Goal: Task Accomplishment & Management: Complete application form

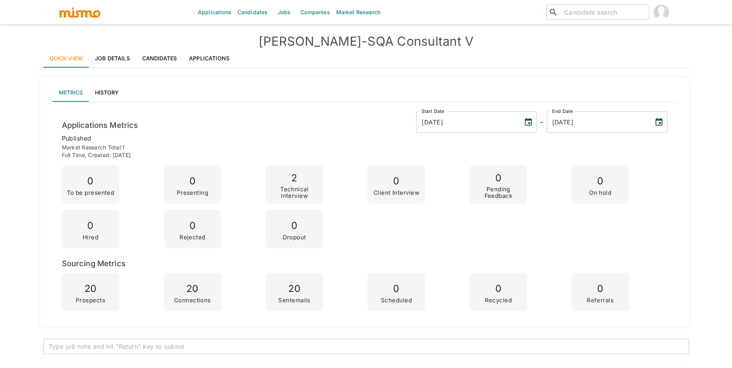
click at [293, 17] on link "Jobs" at bounding box center [284, 12] width 27 height 25
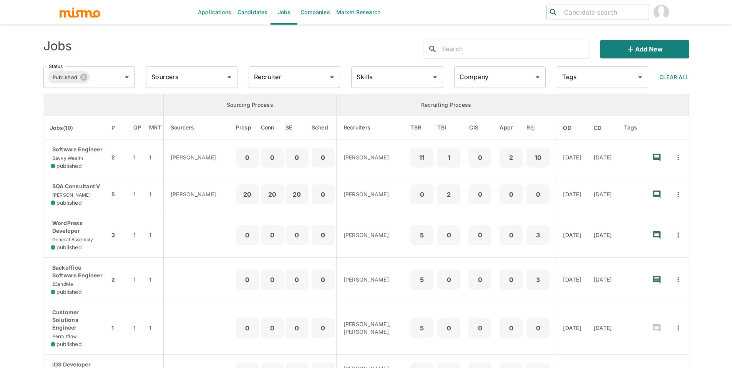
click at [270, 76] on div "Recruiter Recruiter" at bounding box center [294, 77] width 91 height 22
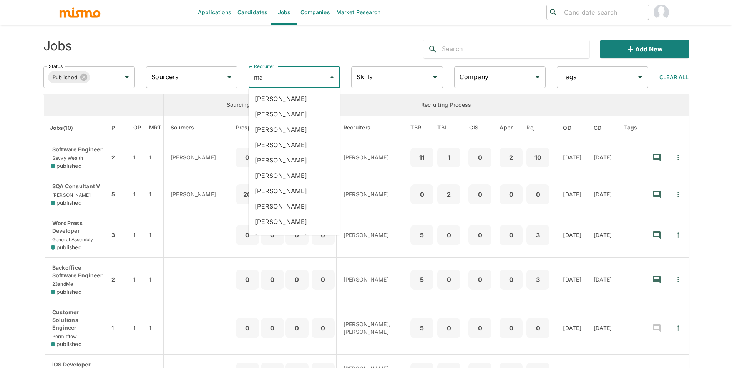
type input "mai"
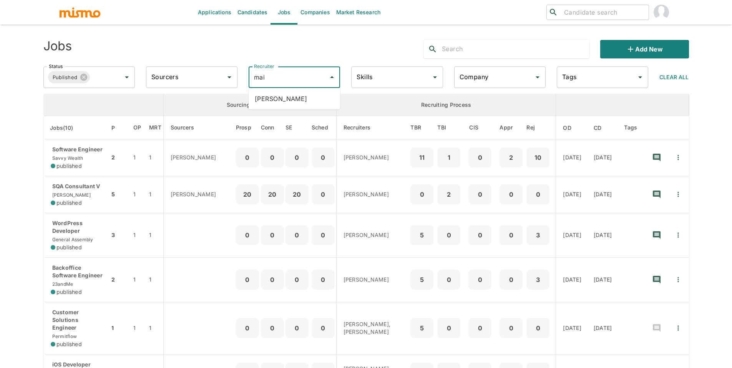
click at [312, 104] on li "[PERSON_NAME]" at bounding box center [294, 98] width 91 height 15
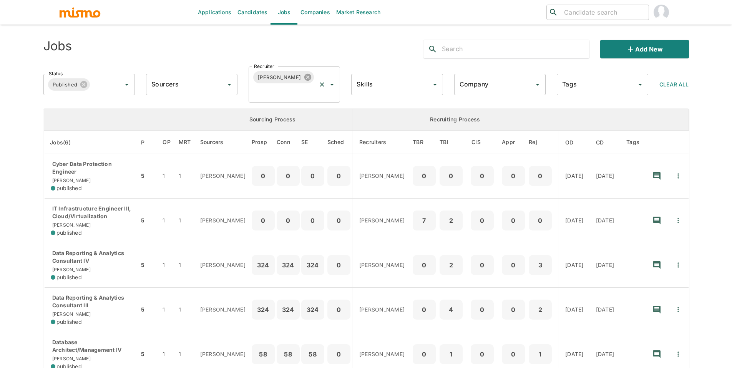
click at [304, 77] on icon at bounding box center [307, 77] width 7 height 7
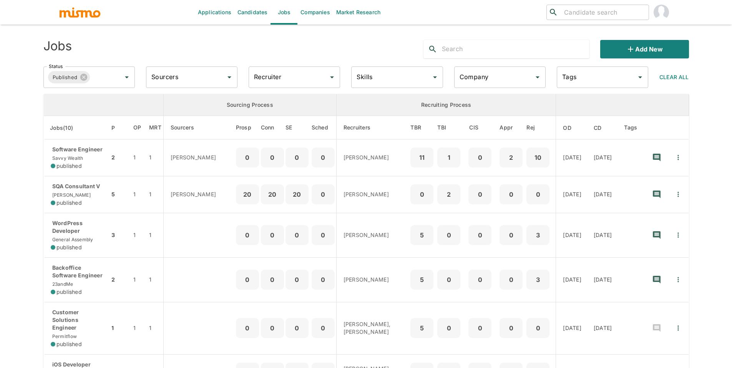
click at [290, 81] on input "Recruiter" at bounding box center [288, 77] width 73 height 15
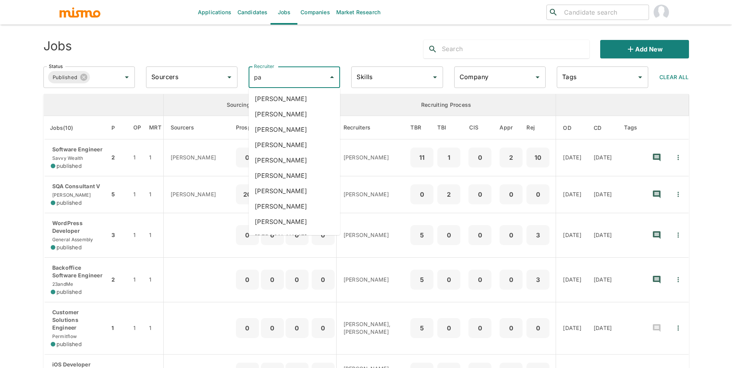
type input "pao"
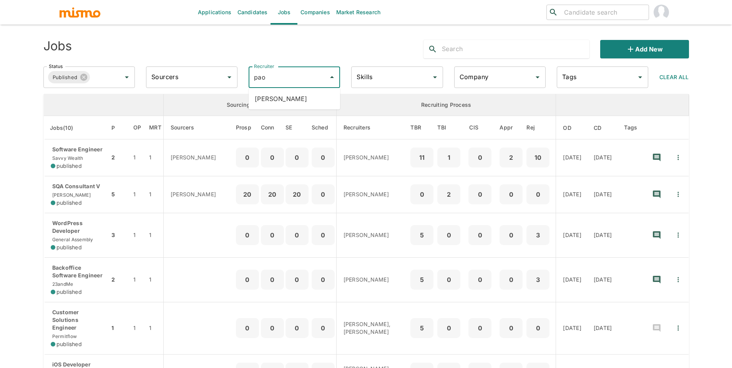
click at [296, 93] on li "[PERSON_NAME]" at bounding box center [294, 98] width 91 height 15
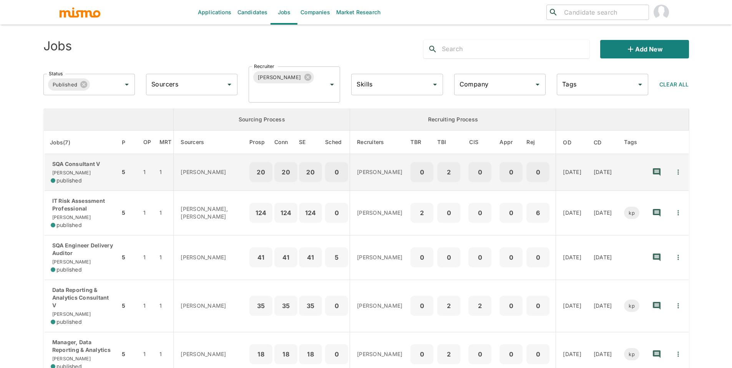
click at [76, 163] on p "SQA Consultant V" at bounding box center [82, 164] width 63 height 8
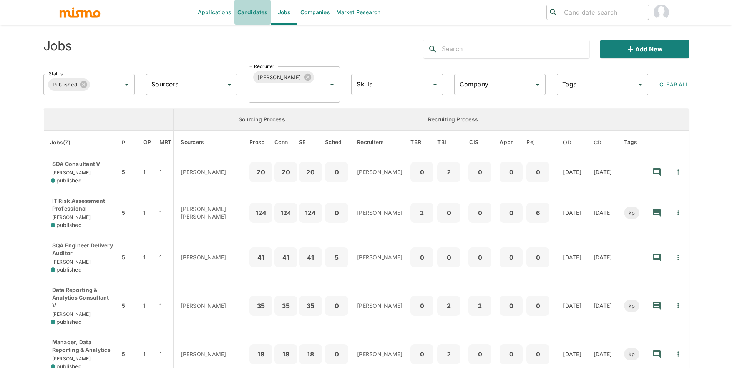
click at [261, 19] on link "Candidates" at bounding box center [252, 12] width 37 height 25
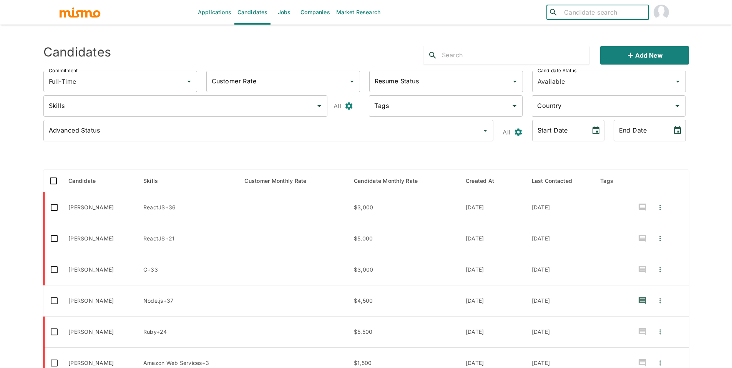
click at [587, 11] on input "search" at bounding box center [603, 12] width 85 height 11
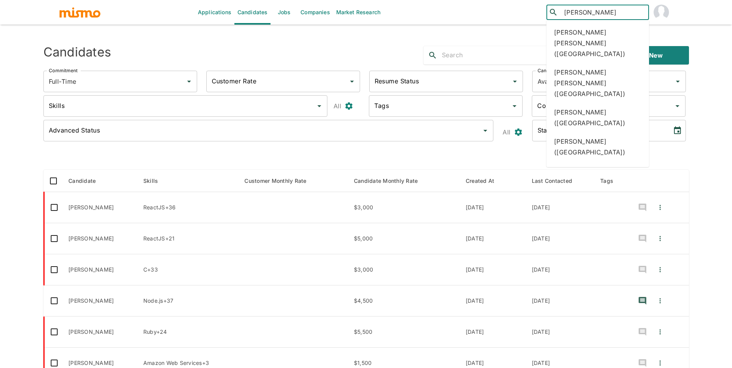
type input "[PERSON_NAME]"
drag, startPoint x: 374, startPoint y: 48, endPoint x: 547, endPoint y: 72, distance: 173.8
click at [375, 48] on div "Candidates Add new" at bounding box center [363, 52] width 652 height 25
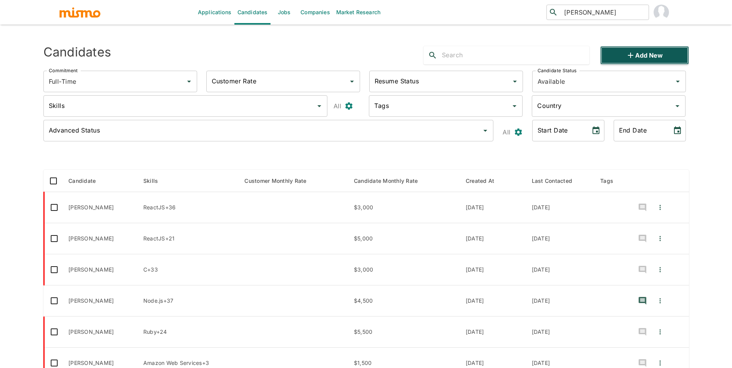
click at [624, 53] on button "Add new" at bounding box center [644, 55] width 88 height 18
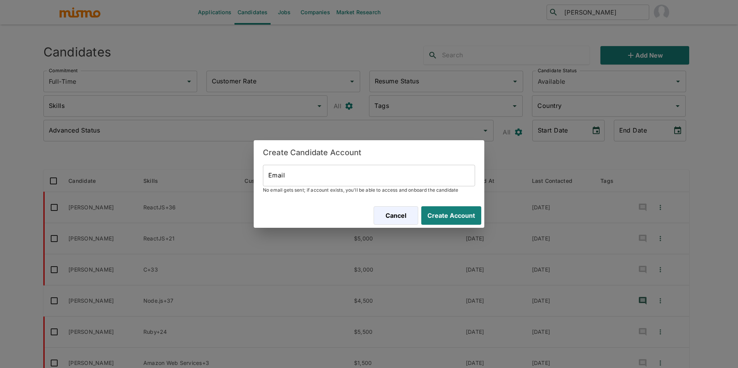
click at [313, 175] on input "Email" at bounding box center [369, 176] width 212 height 22
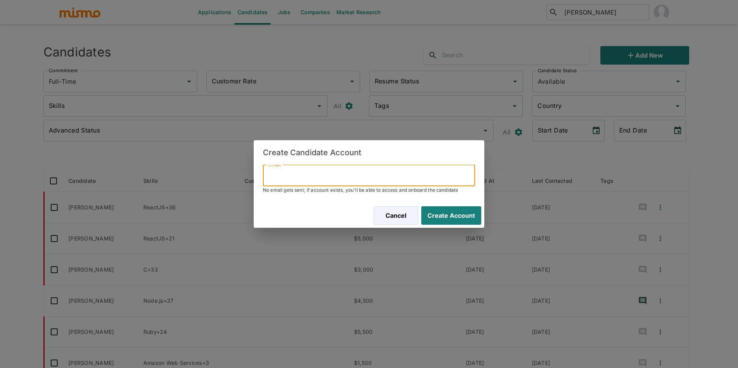
paste input "[EMAIL_ADDRESS][DOMAIN_NAME]"
type input "[EMAIL_ADDRESS][DOMAIN_NAME]"
click at [466, 213] on button "Create Account" at bounding box center [449, 215] width 63 height 18
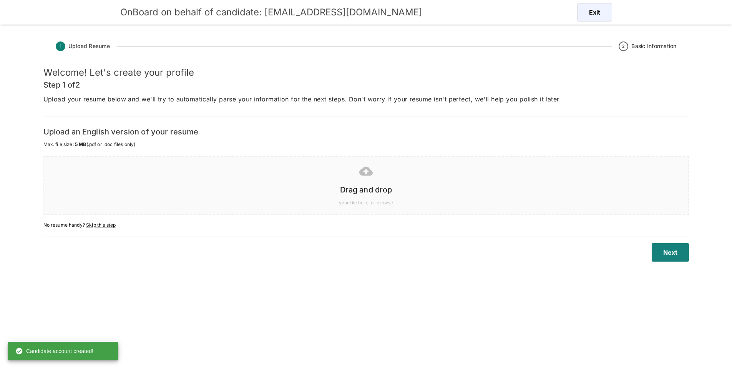
click at [428, 204] on span "your file here, or browse" at bounding box center [366, 203] width 629 height 8
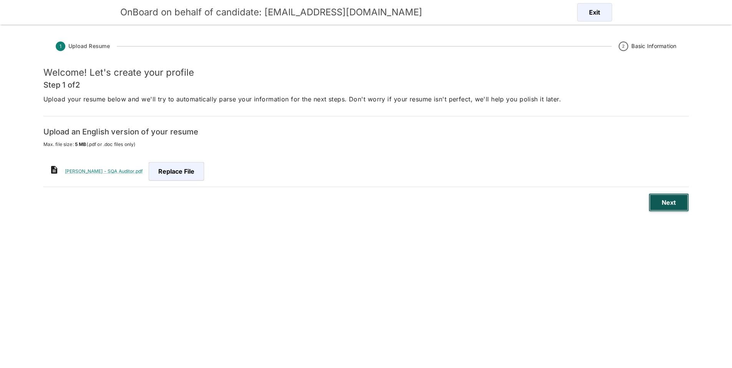
click at [675, 200] on button "Next" at bounding box center [669, 202] width 40 height 18
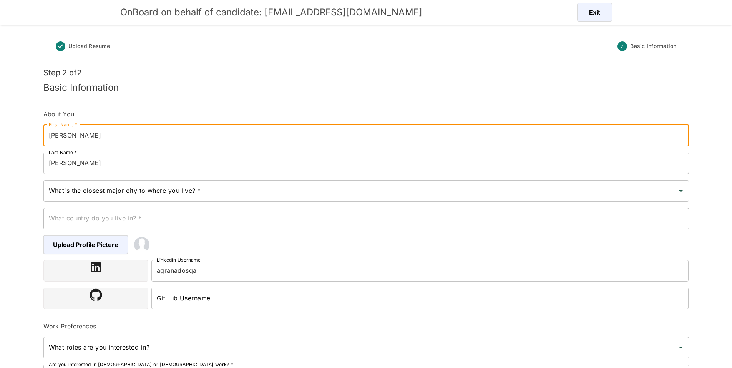
click at [71, 137] on input "[PERSON_NAME]" at bounding box center [366, 136] width 646 height 22
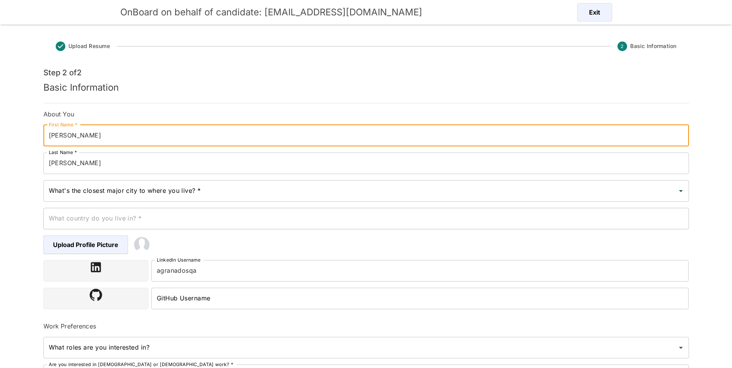
type input "[PERSON_NAME]"
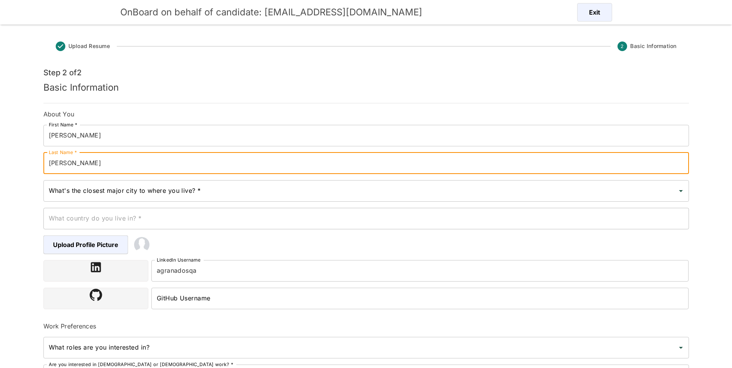
drag, startPoint x: 84, startPoint y: 161, endPoint x: 58, endPoint y: 161, distance: 26.1
click at [58, 161] on input "[PERSON_NAME]" at bounding box center [366, 164] width 646 height 22
drag, startPoint x: 61, startPoint y: 162, endPoint x: 90, endPoint y: 164, distance: 29.7
click at [62, 162] on input "[PERSON_NAME]" at bounding box center [366, 164] width 646 height 22
drag, startPoint x: 92, startPoint y: 164, endPoint x: 53, endPoint y: 165, distance: 39.2
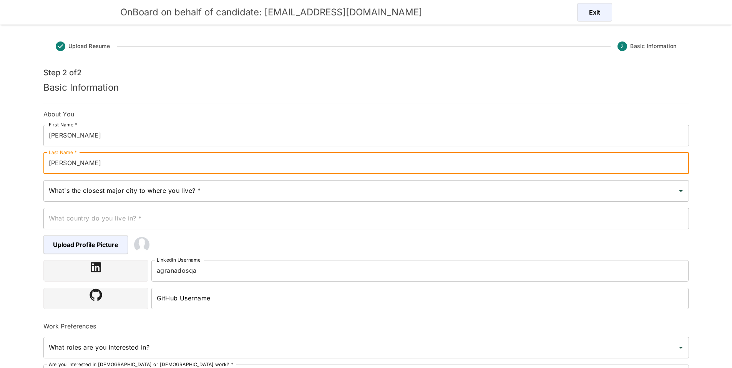
click at [53, 165] on input "[PERSON_NAME]" at bounding box center [366, 164] width 646 height 22
type input "[PERSON_NAME]"
click at [333, 194] on input "What's the closest major city to where you live? *" at bounding box center [360, 191] width 627 height 15
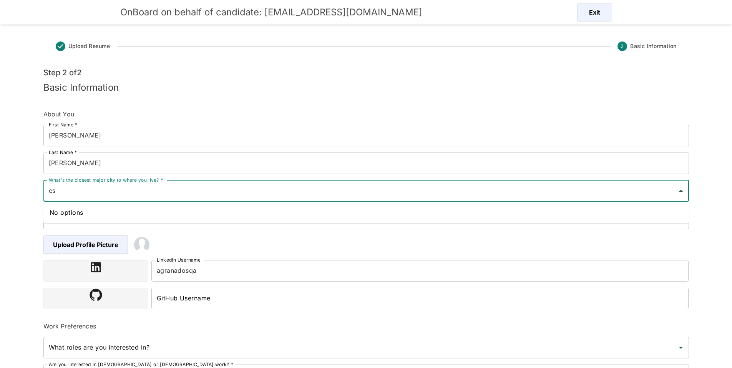
type input "e"
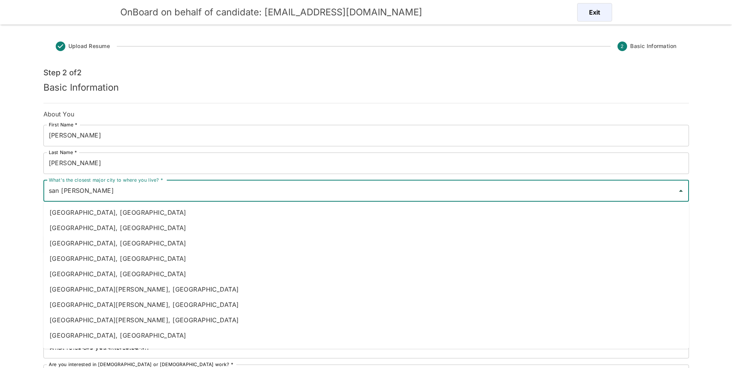
click at [146, 303] on li "[GEOGRAPHIC_DATA][PERSON_NAME], [GEOGRAPHIC_DATA]" at bounding box center [366, 304] width 646 height 15
type input "[GEOGRAPHIC_DATA][PERSON_NAME], [GEOGRAPHIC_DATA]"
type input "[GEOGRAPHIC_DATA]"
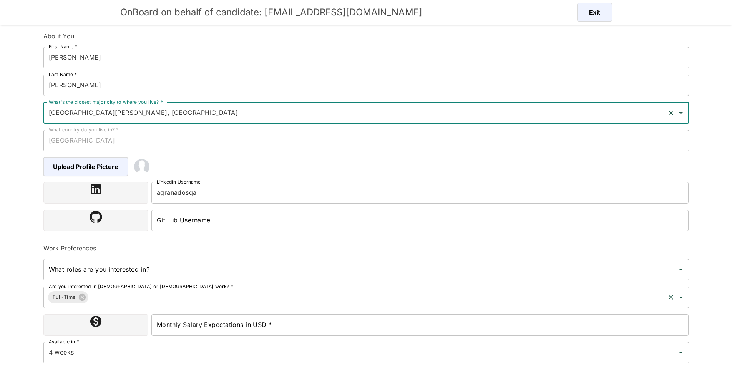
scroll to position [79, 0]
type input "[GEOGRAPHIC_DATA][PERSON_NAME], [GEOGRAPHIC_DATA]"
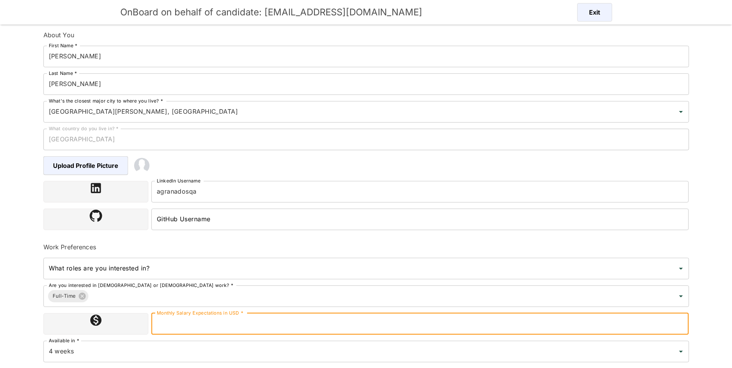
click at [232, 322] on input "Monthly Salary Expectations in USD *" at bounding box center [420, 324] width 538 height 22
type input "2300000"
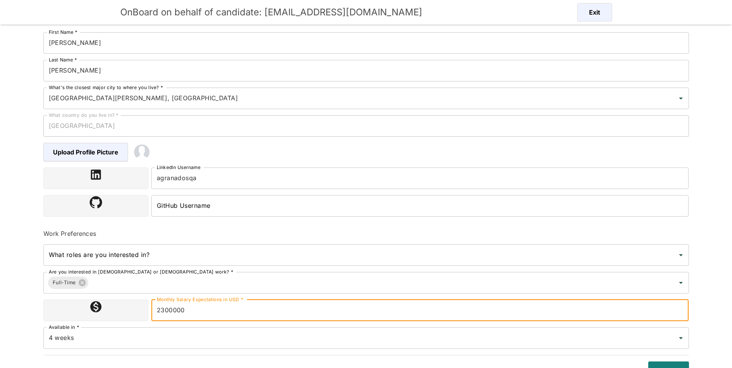
scroll to position [105, 0]
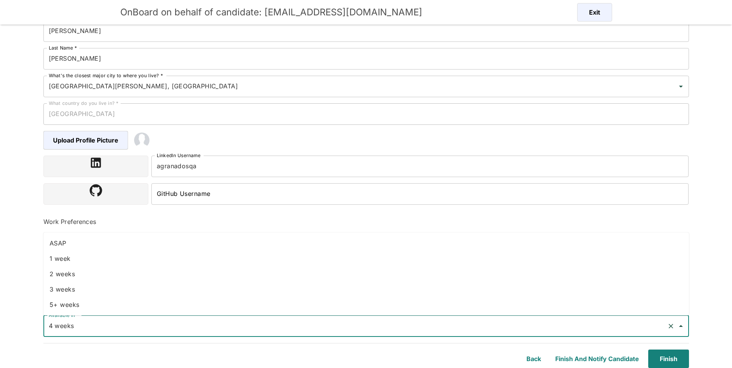
click at [223, 322] on input "4 weeks" at bounding box center [355, 326] width 617 height 15
click at [110, 244] on li "ASAP" at bounding box center [366, 243] width 646 height 15
type input "ASAP"
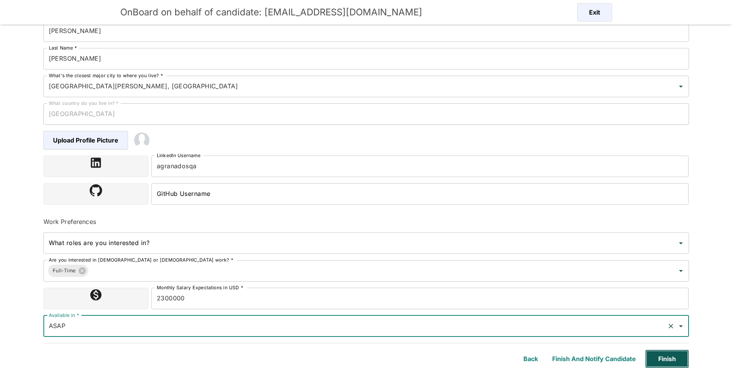
click at [666, 365] on button "Finish" at bounding box center [667, 359] width 44 height 18
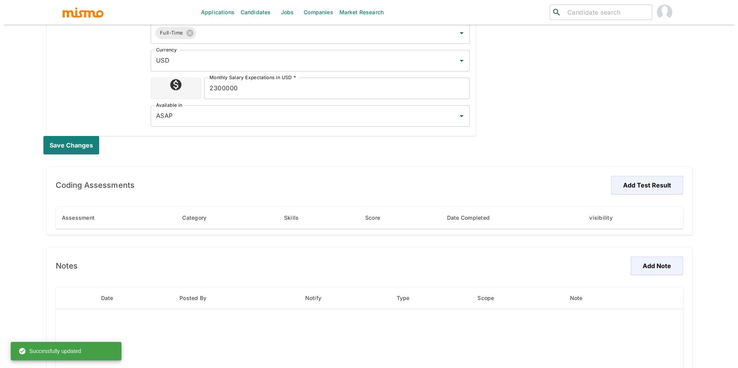
scroll to position [398, 0]
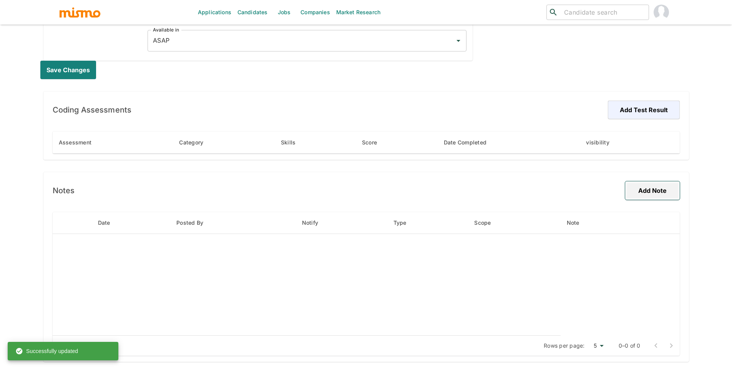
click at [648, 198] on button "Add Note" at bounding box center [652, 190] width 55 height 18
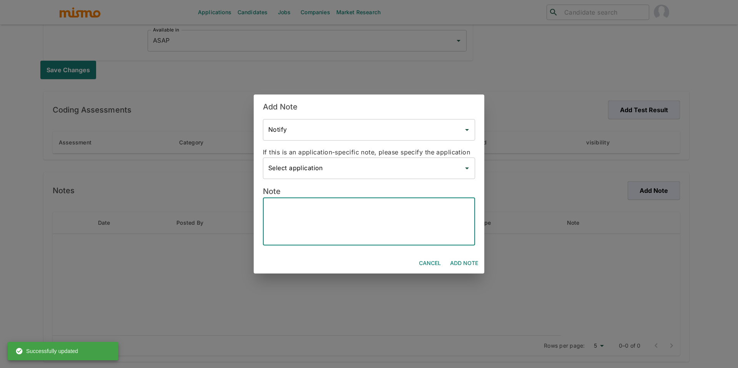
click at [387, 231] on textarea at bounding box center [368, 221] width 201 height 35
paste textarea "Candidate’s Name - [PERSON_NAME] Hybrid - Yes Bachelor’s Degree - BSC in Biolog…"
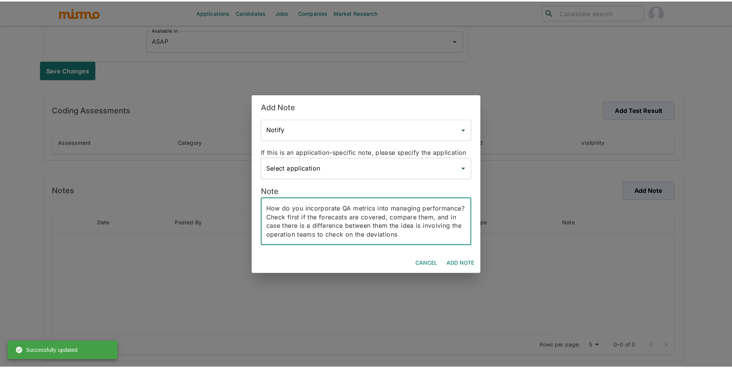
scroll to position [168, 0]
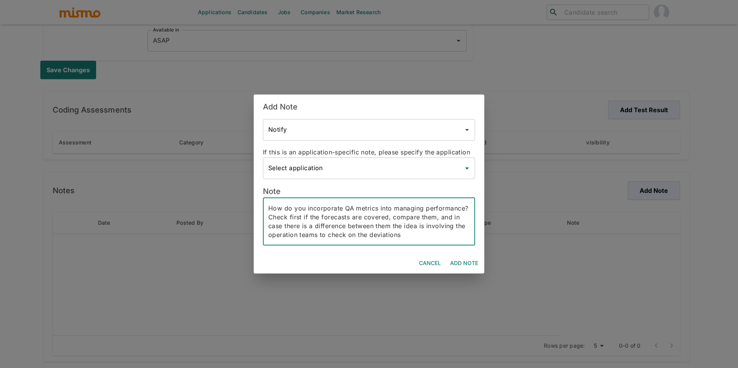
type textarea "Candidate’s Name - [PERSON_NAME] Hybrid - Yes Bachelor’s Degree - BSC in Biolog…"
click at [471, 263] on button "Add Note" at bounding box center [464, 263] width 34 height 14
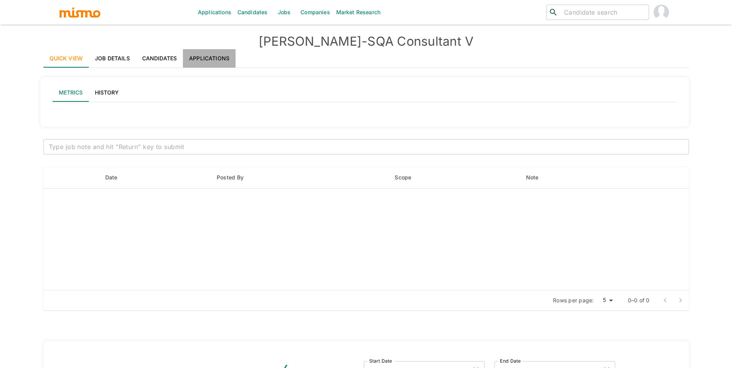
click at [221, 54] on link "Applications" at bounding box center [209, 58] width 53 height 18
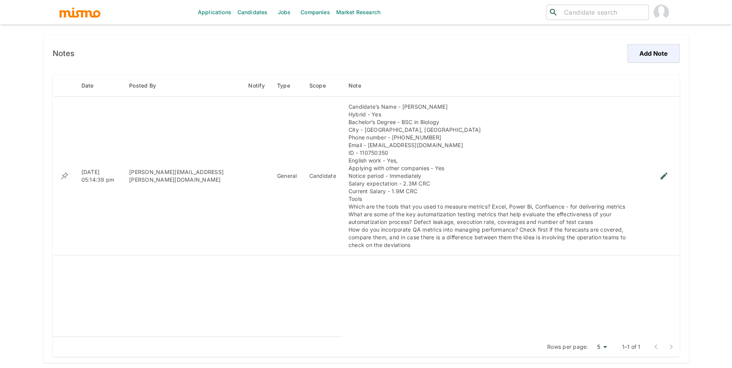
scroll to position [537, 0]
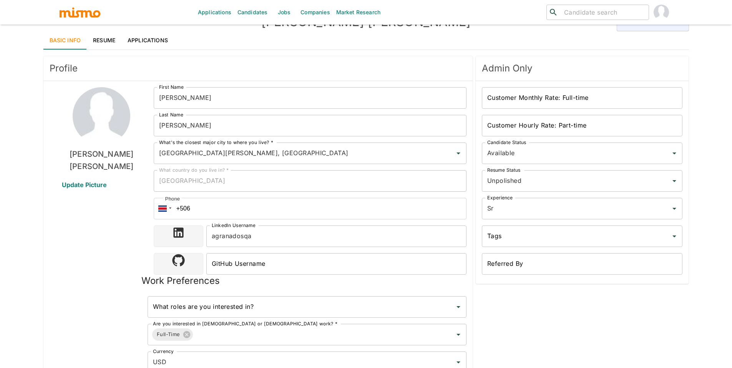
click at [152, 38] on link "Applications" at bounding box center [147, 40] width 53 height 18
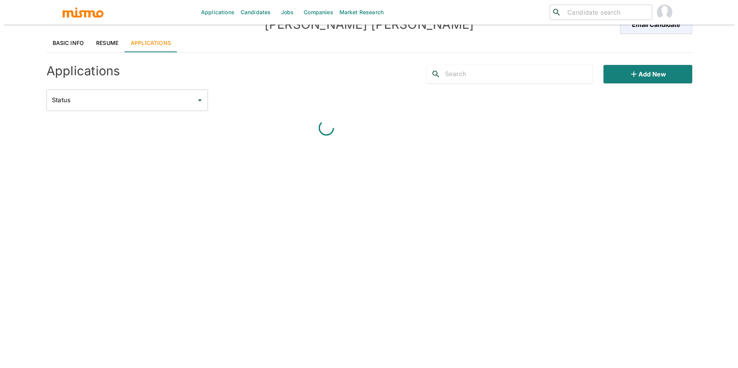
scroll to position [21, 0]
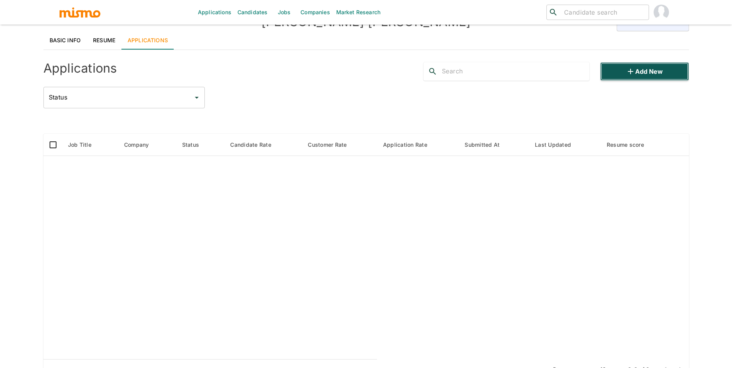
click at [623, 72] on button "Add new" at bounding box center [644, 71] width 88 height 18
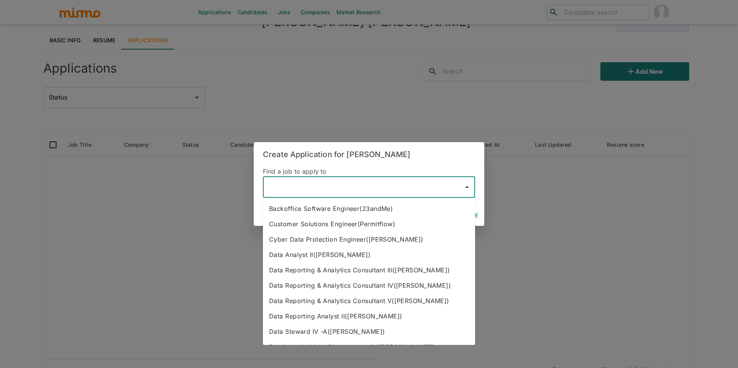
click at [333, 193] on input "text" at bounding box center [363, 187] width 194 height 15
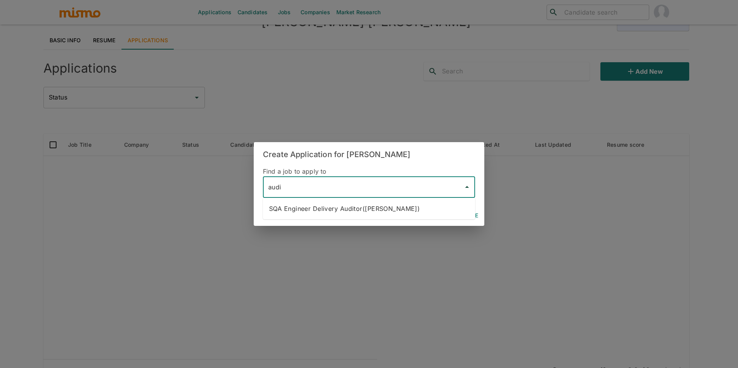
click at [345, 214] on li "SQA Engineer Delivery Auditor(Kaiser)" at bounding box center [369, 208] width 212 height 15
type input "SQA Engineer Delivery Auditor(Kaiser)"
click at [467, 219] on button "Continue" at bounding box center [464, 216] width 35 height 14
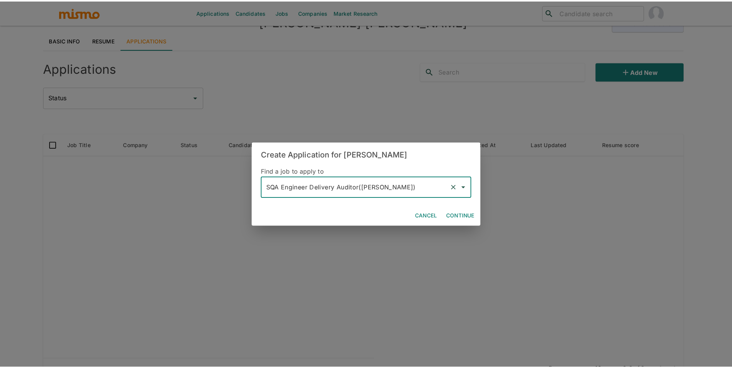
scroll to position [18, 0]
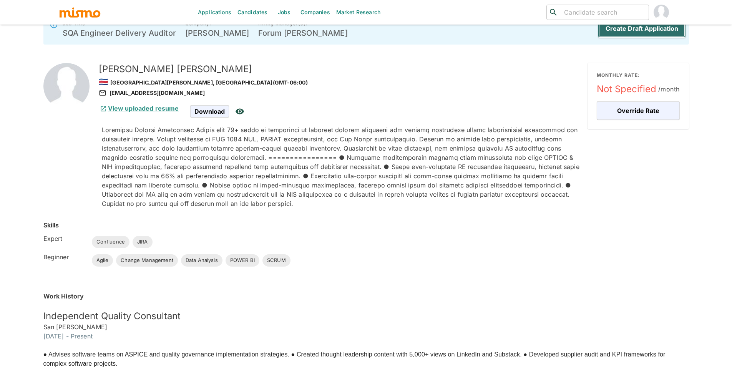
click at [648, 32] on button "Create Draft Application" at bounding box center [642, 28] width 88 height 18
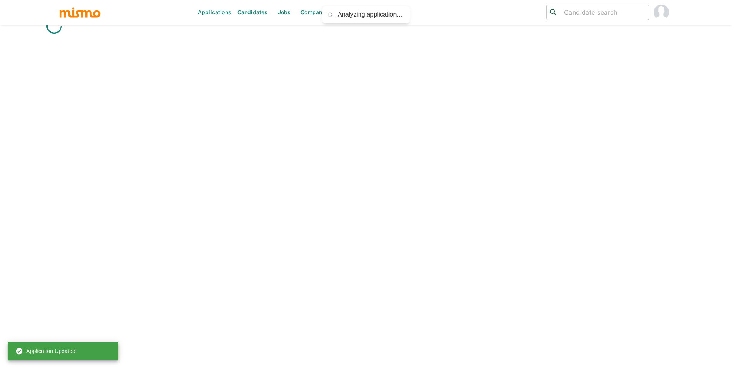
scroll to position [3, 0]
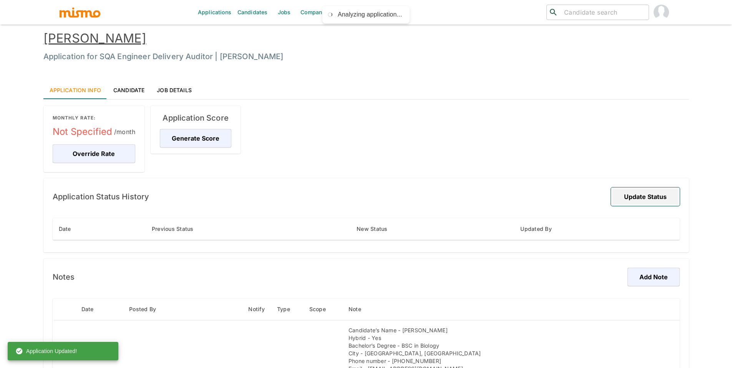
click at [654, 196] on button "Update Status" at bounding box center [645, 197] width 69 height 18
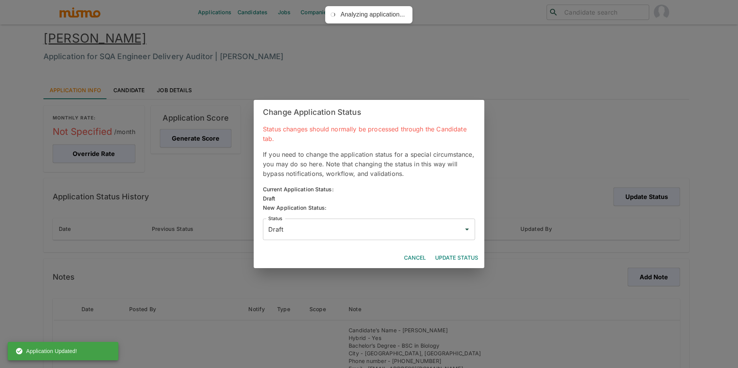
click at [372, 226] on input "Draft" at bounding box center [363, 229] width 194 height 15
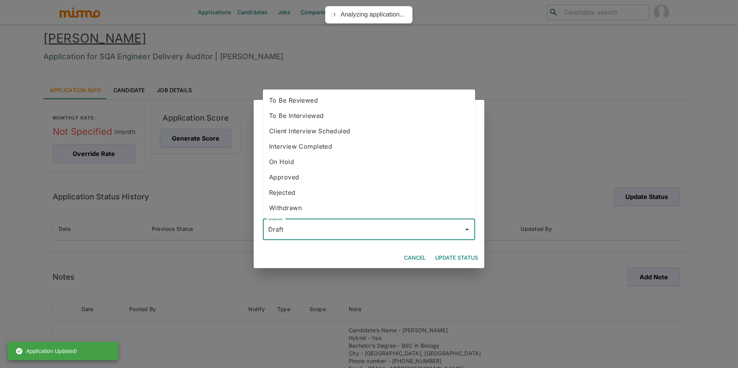
click at [354, 114] on li "To Be Interviewed" at bounding box center [369, 115] width 212 height 15
type input "To Be Interviewed"
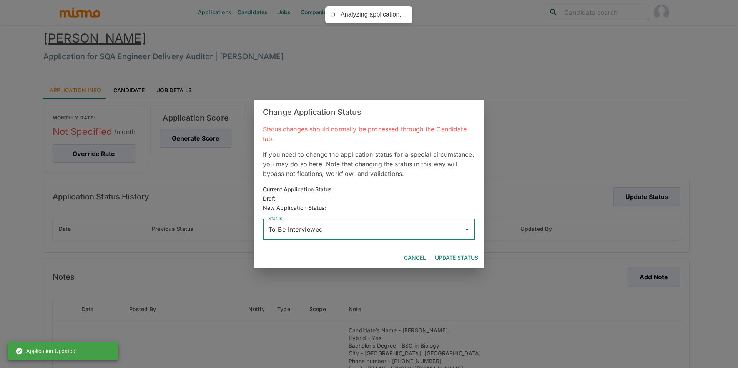
click at [462, 254] on button "Update Status" at bounding box center [456, 258] width 49 height 14
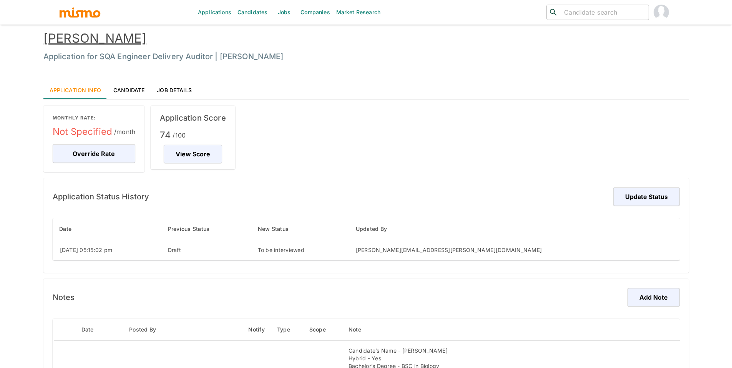
click at [247, 11] on link "Candidates" at bounding box center [252, 12] width 37 height 25
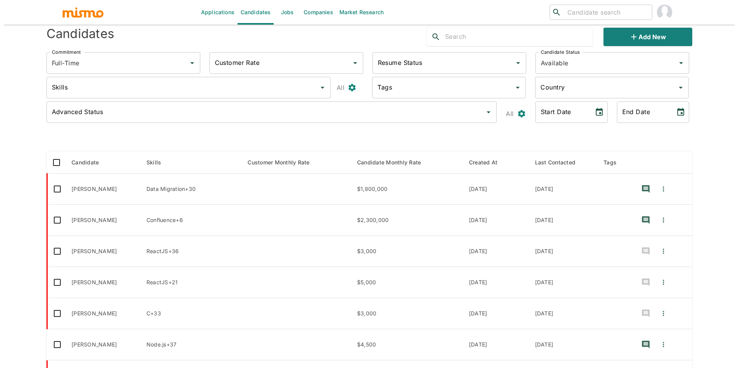
scroll to position [25, 0]
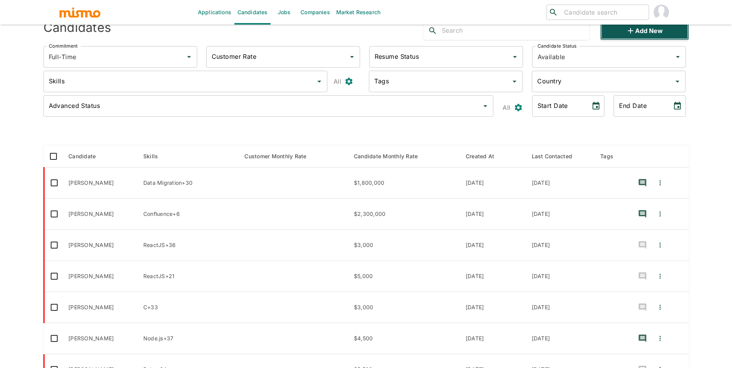
click at [640, 34] on button "Add new" at bounding box center [644, 31] width 88 height 18
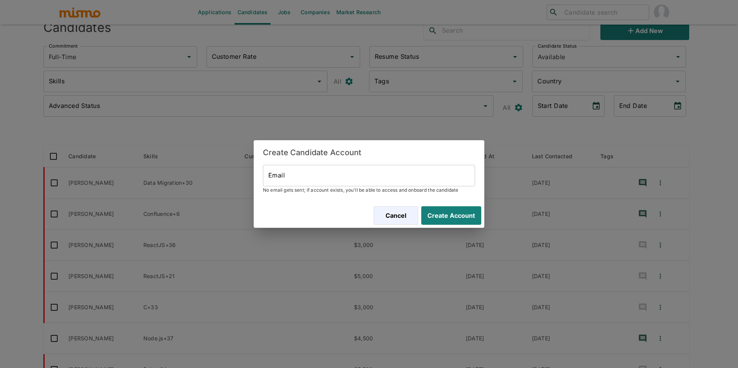
click at [438, 178] on input "Email" at bounding box center [369, 176] width 212 height 22
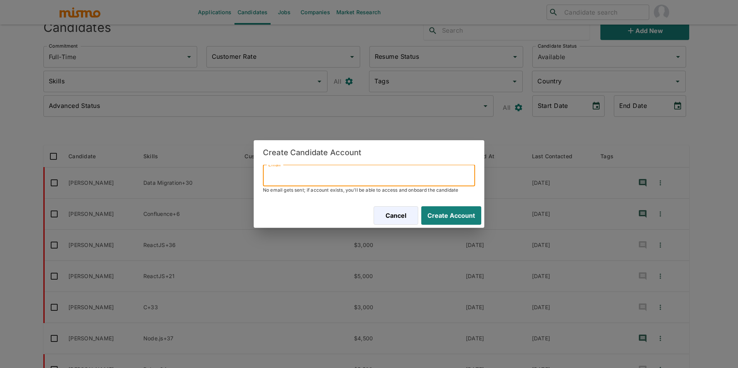
paste input "stuart.maynard@gmail.com"
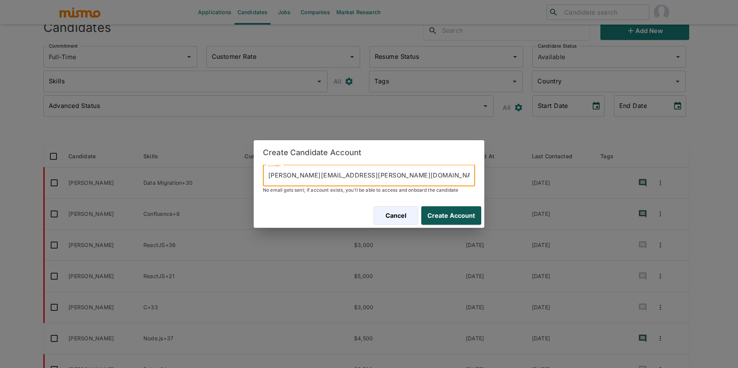
type input "stuart.maynard@gmail.com"
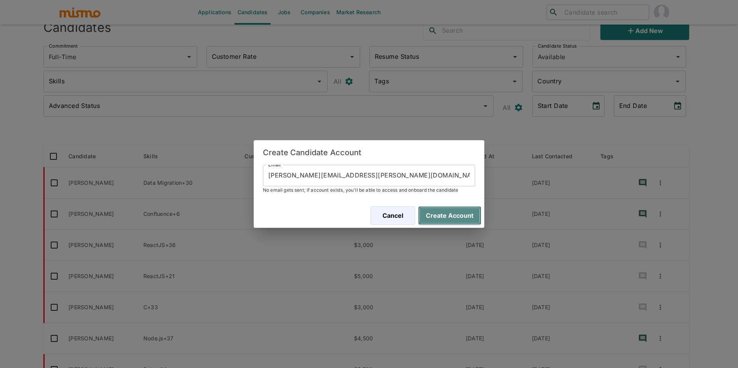
click at [472, 208] on button "Create Account" at bounding box center [449, 215] width 63 height 18
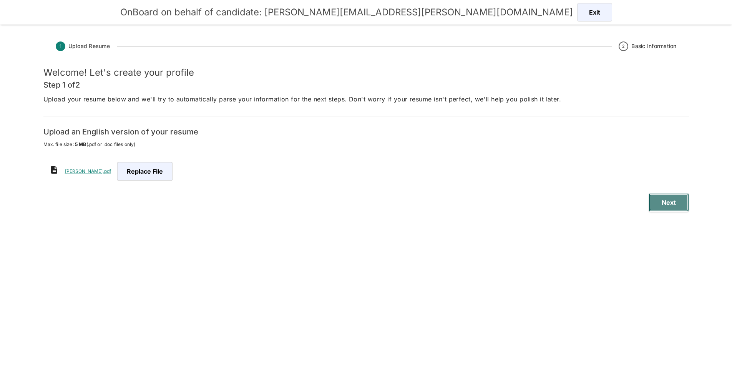
click at [681, 201] on button "Next" at bounding box center [669, 202] width 40 height 18
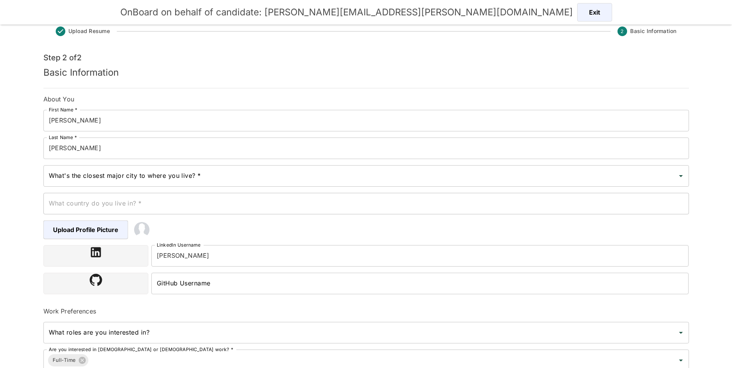
scroll to position [67, 0]
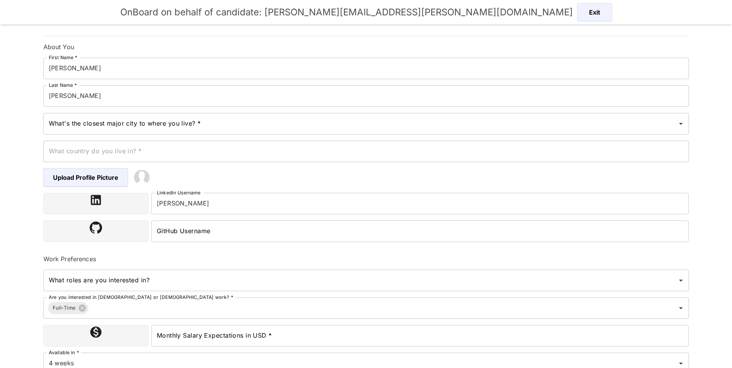
click at [204, 123] on input "What's the closest major city to where you live? *" at bounding box center [360, 123] width 627 height 15
click at [205, 123] on input "What's the closest major city to where you live? *" at bounding box center [360, 123] width 627 height 15
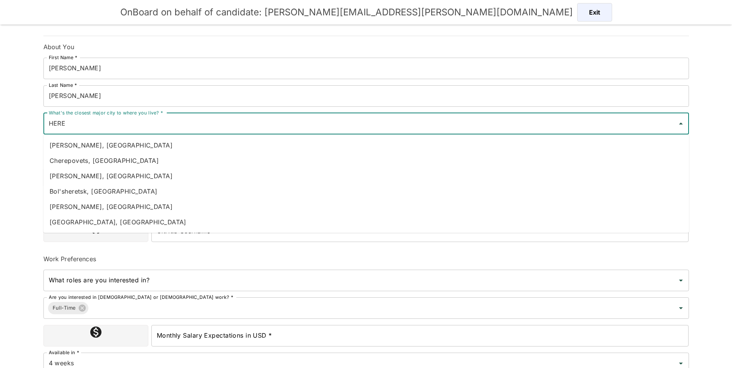
click at [197, 147] on li "[PERSON_NAME], [GEOGRAPHIC_DATA]" at bounding box center [366, 145] width 646 height 15
type input "[PERSON_NAME], [GEOGRAPHIC_DATA]"
type input "[GEOGRAPHIC_DATA]"
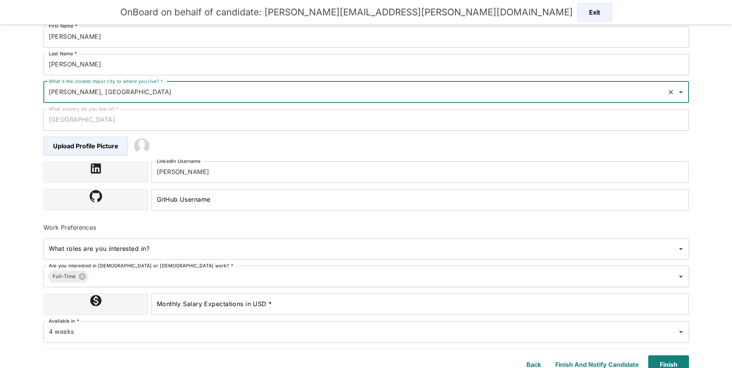
scroll to position [105, 0]
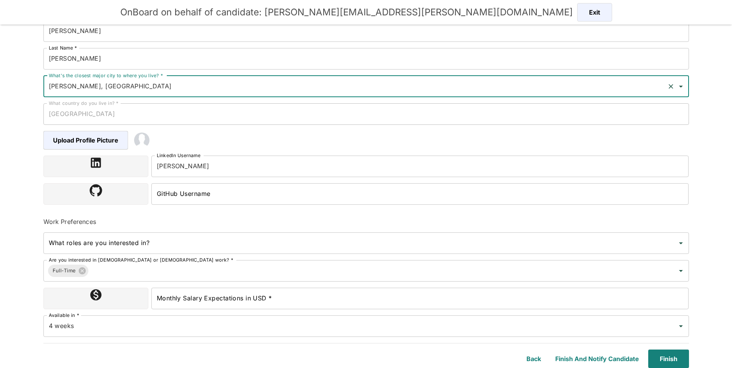
type input "[PERSON_NAME], [GEOGRAPHIC_DATA]"
click at [231, 299] on input "Monthly Salary Expectations in USD *" at bounding box center [420, 299] width 538 height 22
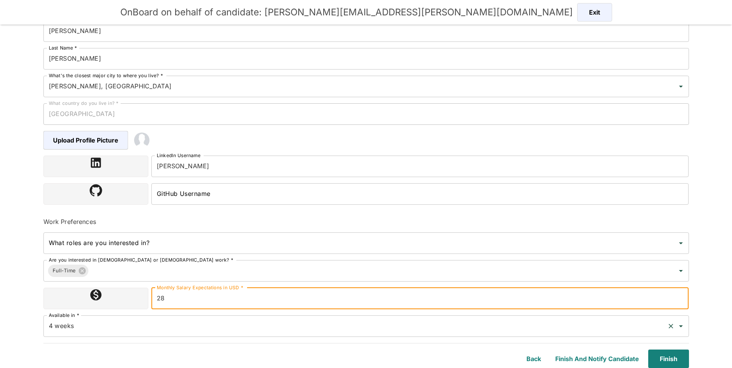
type input "2800000"
click at [633, 328] on input "4 weeks" at bounding box center [355, 326] width 617 height 15
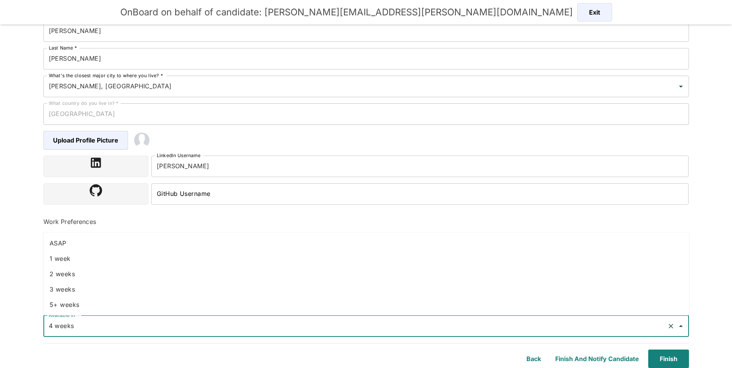
click at [108, 272] on li "2 weeks" at bounding box center [366, 273] width 646 height 15
type input "2 weeks"
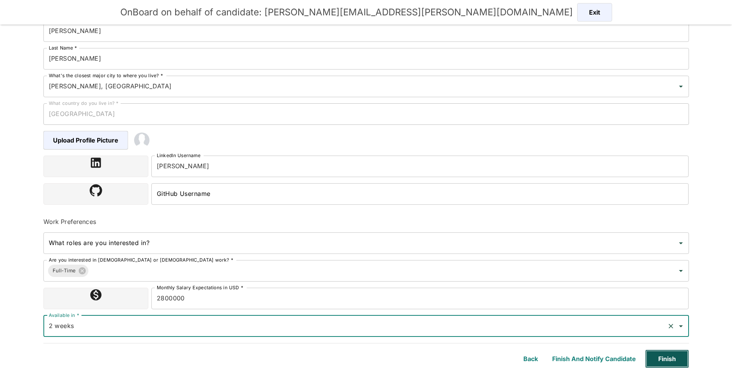
click at [672, 355] on button "Finish" at bounding box center [667, 359] width 44 height 18
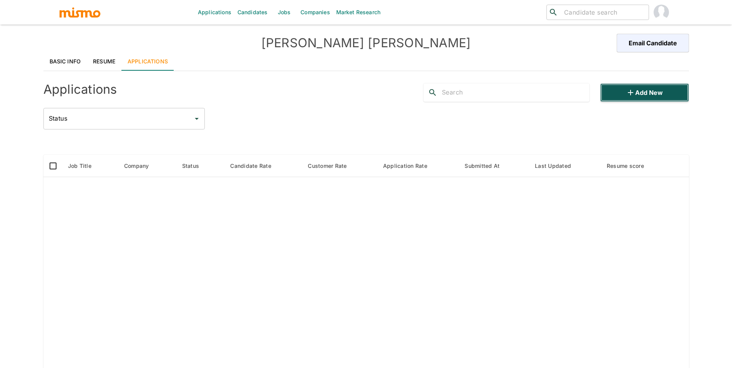
click at [657, 98] on button "Add new" at bounding box center [644, 92] width 88 height 18
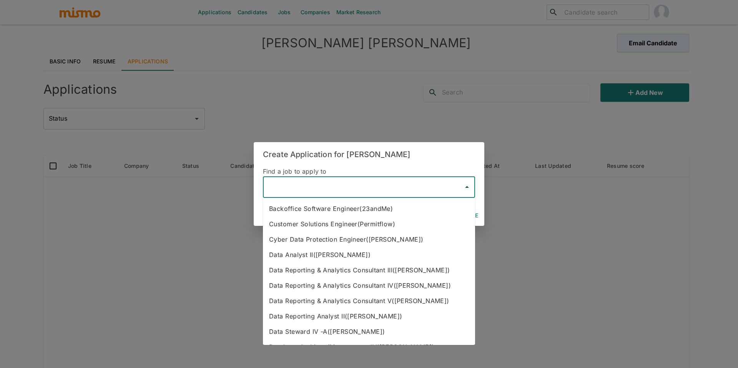
click at [346, 191] on input "text" at bounding box center [363, 187] width 194 height 15
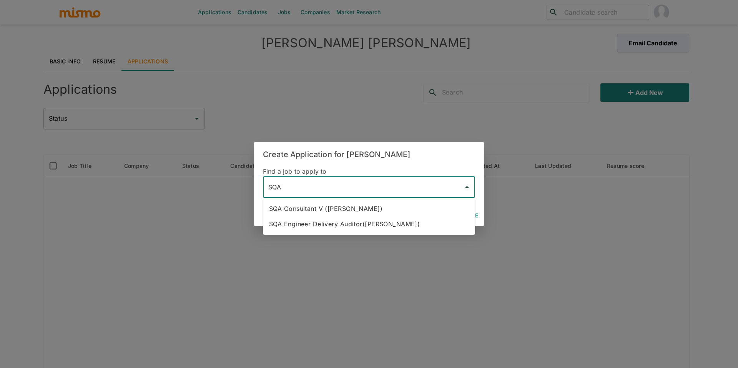
click at [336, 208] on li "SQA Consultant V (Kaiser)" at bounding box center [369, 208] width 212 height 15
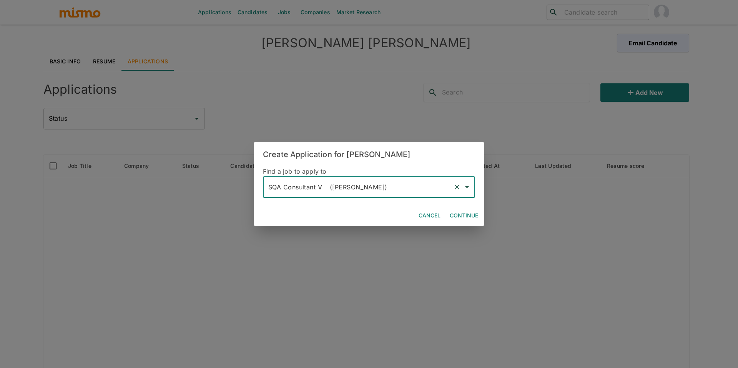
type input "SQA Consultant V (Kaiser)"
click at [474, 213] on button "Continue" at bounding box center [464, 216] width 35 height 14
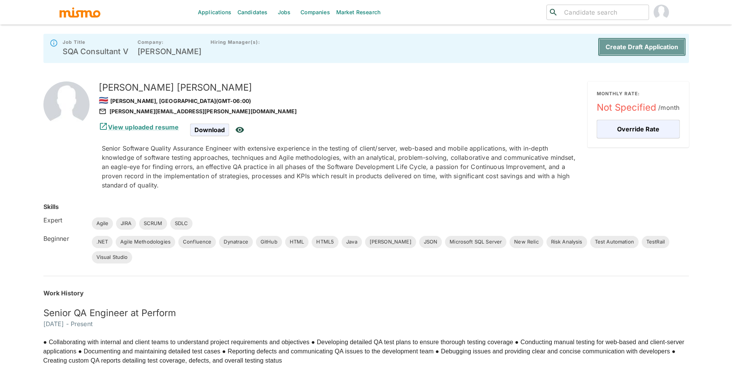
drag, startPoint x: 620, startPoint y: 50, endPoint x: 609, endPoint y: 57, distance: 13.0
click at [620, 50] on button "Create Draft Application" at bounding box center [642, 47] width 88 height 18
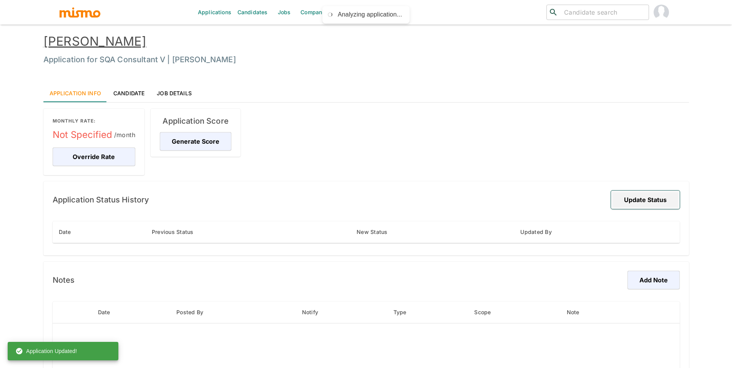
click at [634, 196] on button "Update Status" at bounding box center [645, 200] width 69 height 18
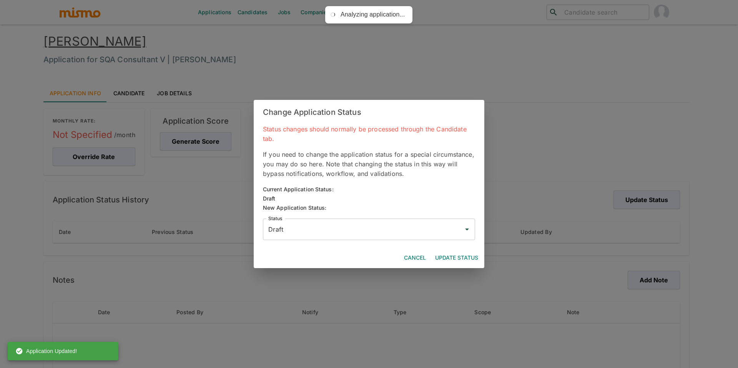
click at [290, 226] on input "Draft" at bounding box center [363, 229] width 194 height 15
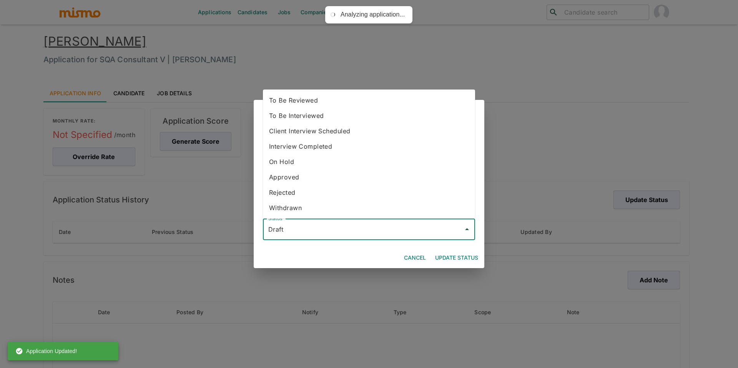
click at [318, 118] on li "To Be Interviewed" at bounding box center [369, 115] width 212 height 15
type input "To Be Interviewed"
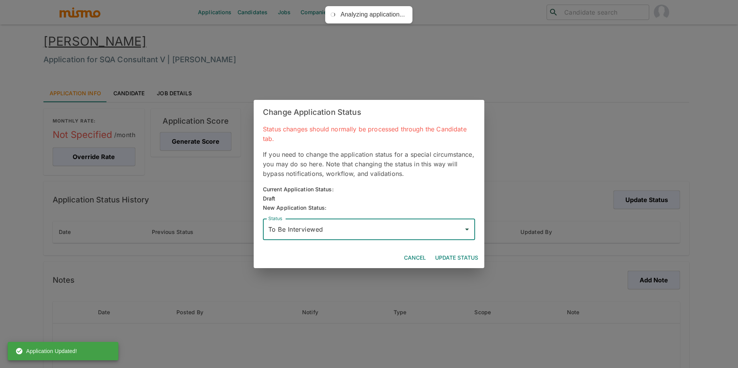
click at [454, 250] on div "Cancel Update Status" at bounding box center [369, 258] width 231 height 20
click at [455, 256] on button "Update Status" at bounding box center [456, 258] width 49 height 14
